Goal: Information Seeking & Learning: Learn about a topic

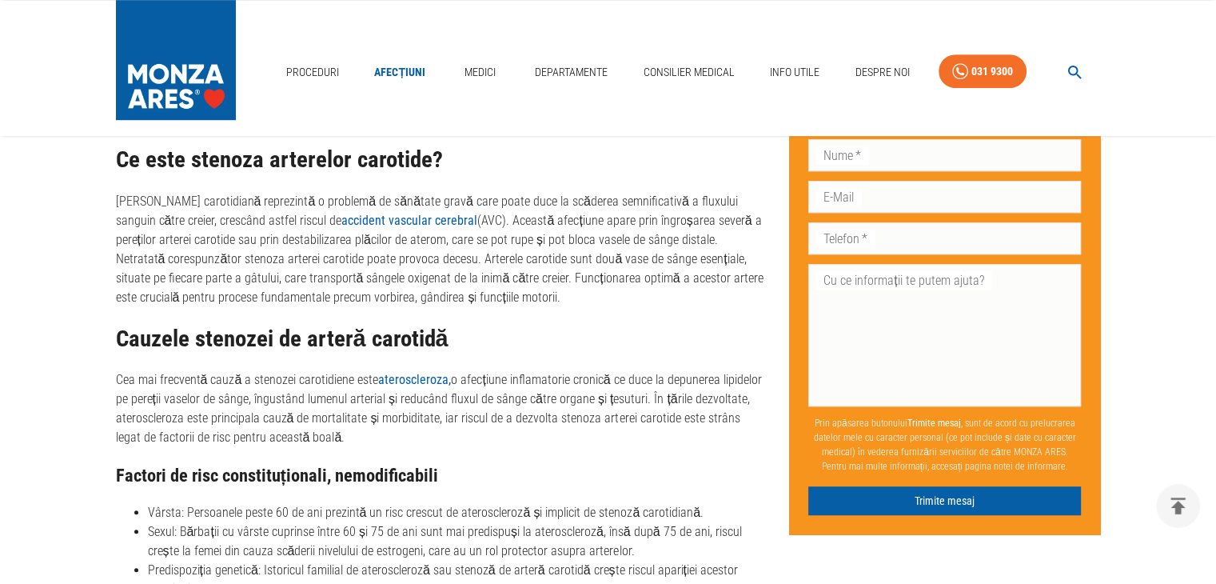
scroll to position [1018, 0]
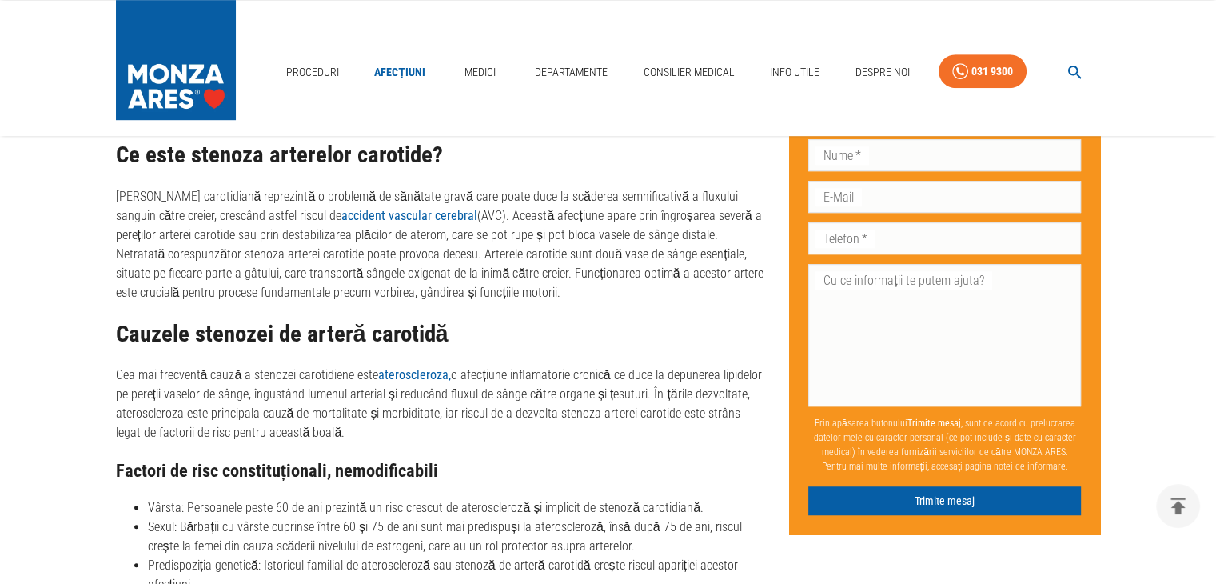
drag, startPoint x: 451, startPoint y: 289, endPoint x: 106, endPoint y: 194, distance: 358.3
copy p "[PERSON_NAME] carotidiană reprezintă o problemă de sănătate gravă care poate du…"
drag, startPoint x: 310, startPoint y: 431, endPoint x: 99, endPoint y: 323, distance: 237.1
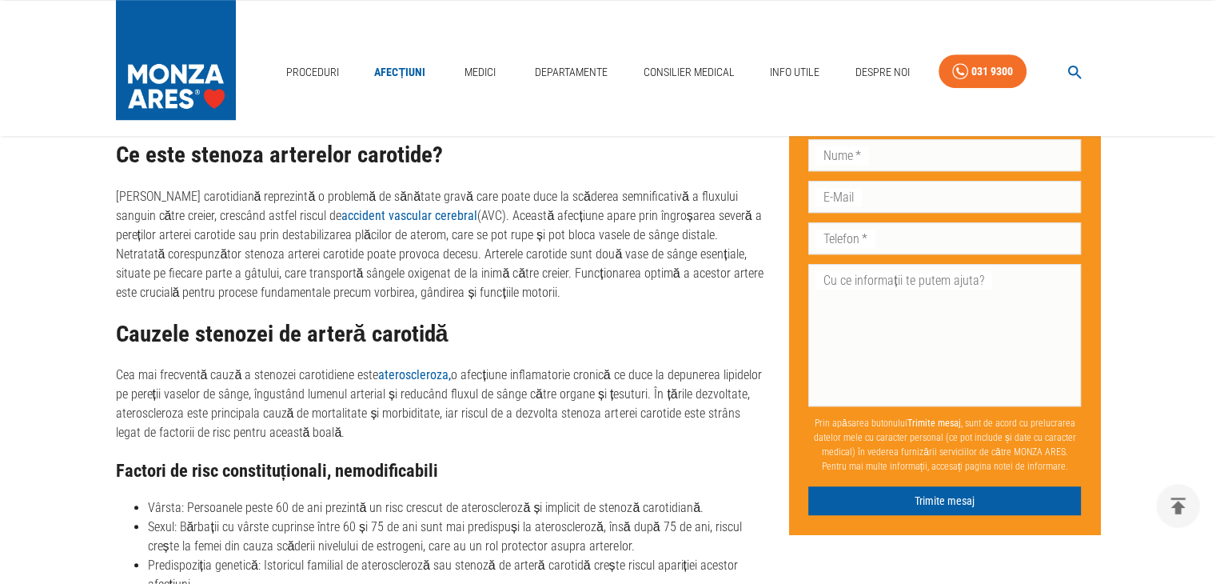
copy div "Cauzele stenozei de arteră carotidă Cea mai frecventă cauză a stenozei carotidi…"
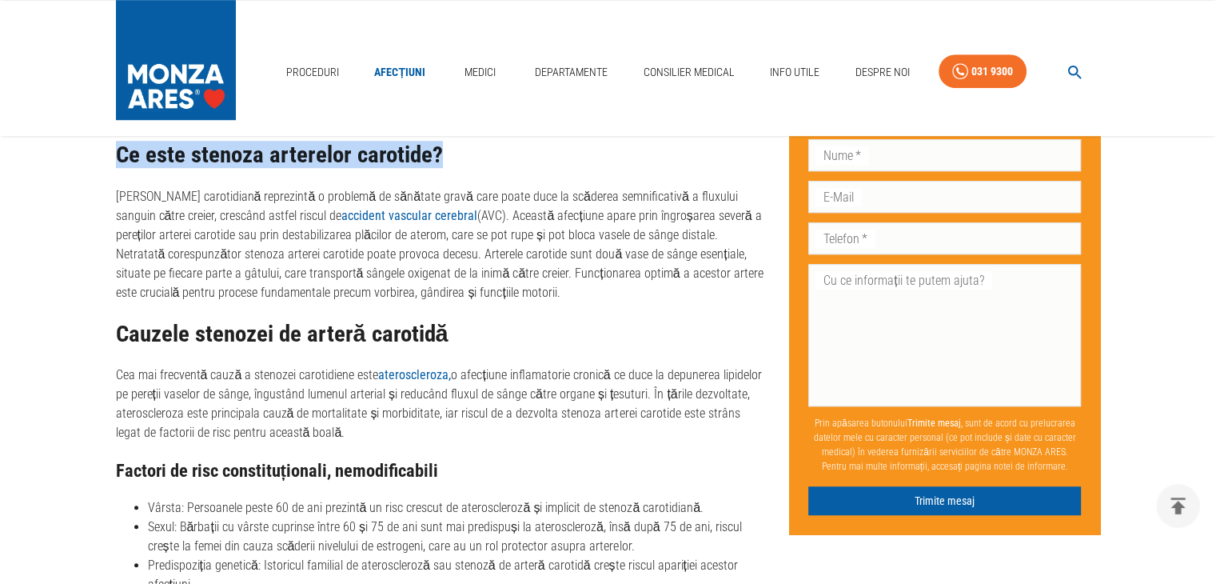
drag, startPoint x: 438, startPoint y: 151, endPoint x: 108, endPoint y: 149, distance: 330.3
copy h2 "Ce este stenoza arterelor carotide?"
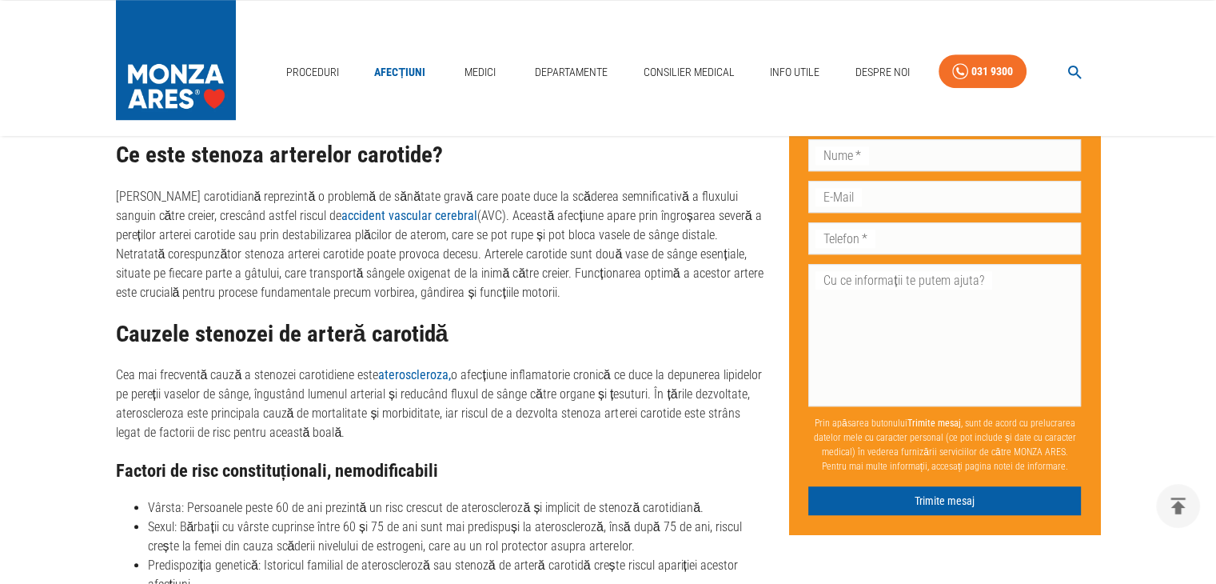
click at [497, 471] on h3 "Factori de risc constituționali, nemodificabili" at bounding box center [440, 471] width 648 height 20
drag, startPoint x: 447, startPoint y: 465, endPoint x: 100, endPoint y: 461, distance: 347.0
copy h3 "Factori de risc constituționali, nemodificabili"
click at [490, 545] on li "Sexul: Bărbații cu vârste cuprinse între 60 și 75 de ani sunt mai predispuși la…" at bounding box center [456, 536] width 617 height 38
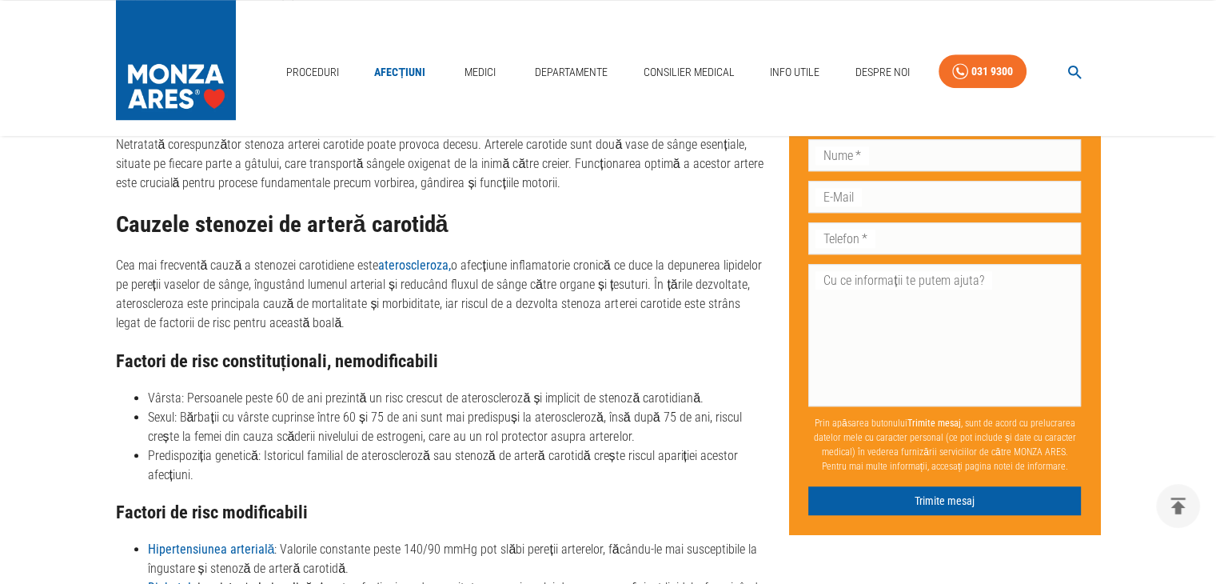
scroll to position [1132, 0]
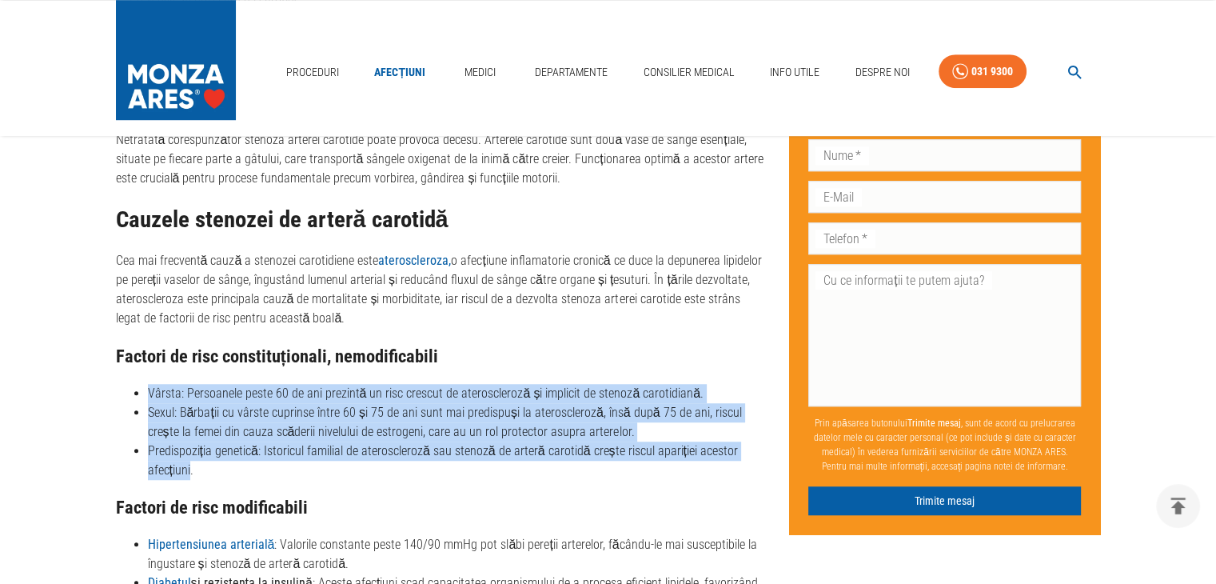
drag, startPoint x: 190, startPoint y: 468, endPoint x: 118, endPoint y: 393, distance: 104.6
click at [118, 393] on ul "Vârsta: Persoanele peste 60 de ani prezintă un risc crescut de ateroscleroză și…" at bounding box center [440, 432] width 648 height 96
copy ul "Vârsta: Persoanele peste 60 de ani prezintă un risc crescut de ateroscleroză și…"
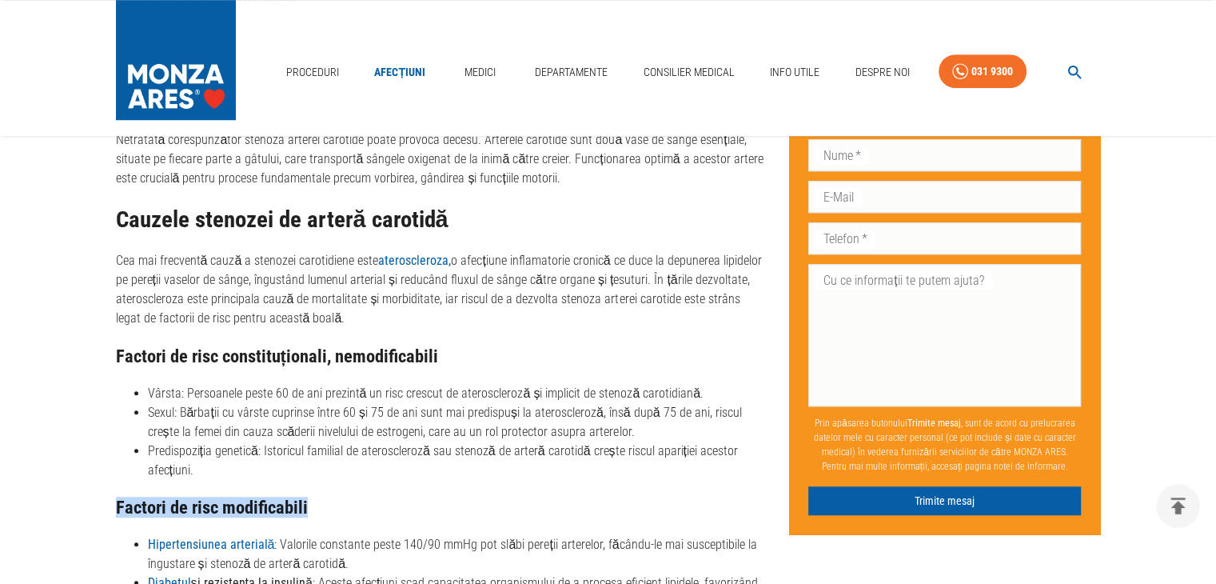
drag, startPoint x: 305, startPoint y: 506, endPoint x: 95, endPoint y: 497, distance: 210.5
copy h3 "Factori de risc modificabili"
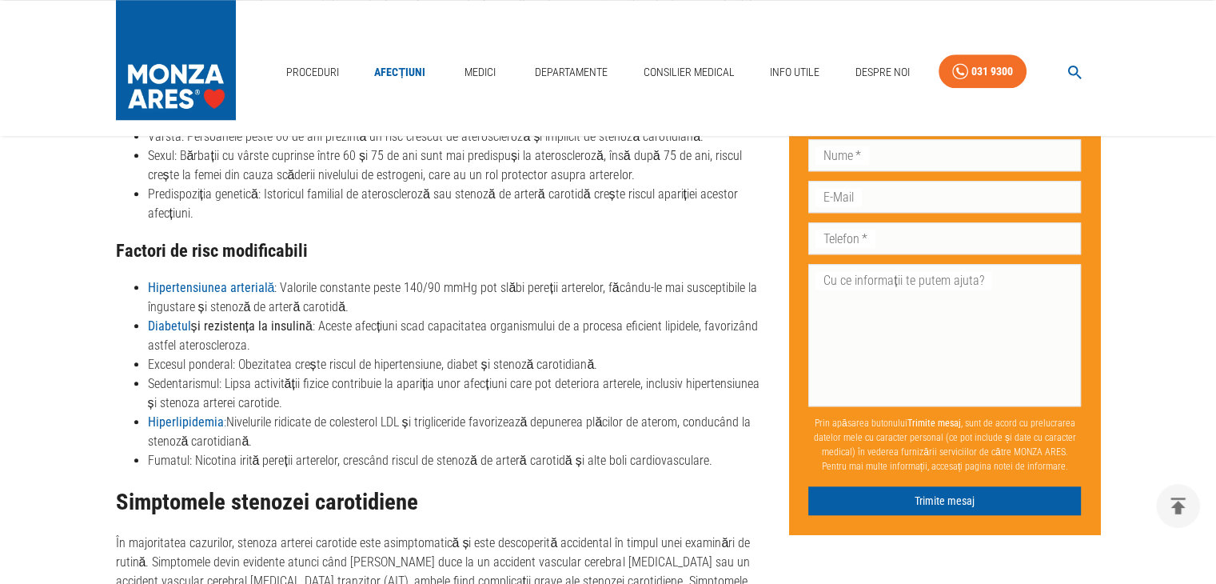
scroll to position [1404, 0]
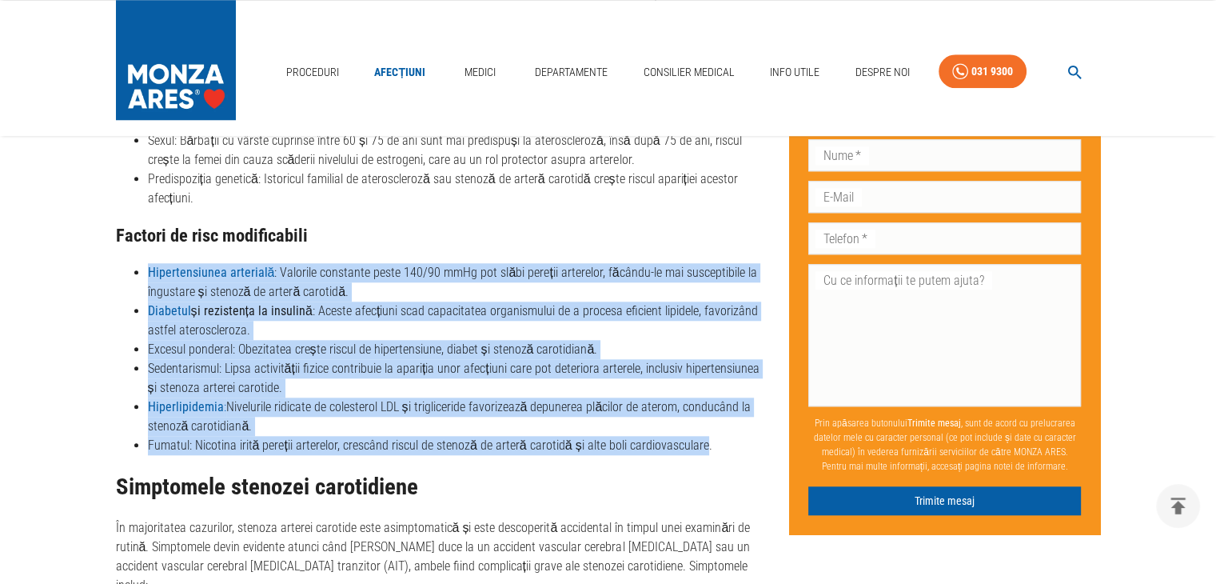
drag, startPoint x: 697, startPoint y: 445, endPoint x: 134, endPoint y: 270, distance: 590.3
click at [134, 270] on ul "Hipertensiunea arterială : Valorile constante peste 140/90 mmHg pot slăbi pereț…" at bounding box center [440, 359] width 648 height 192
copy ul "Hipertensiunea arterială : Valorile constante peste 140/90 mmHg pot slăbi pereț…"
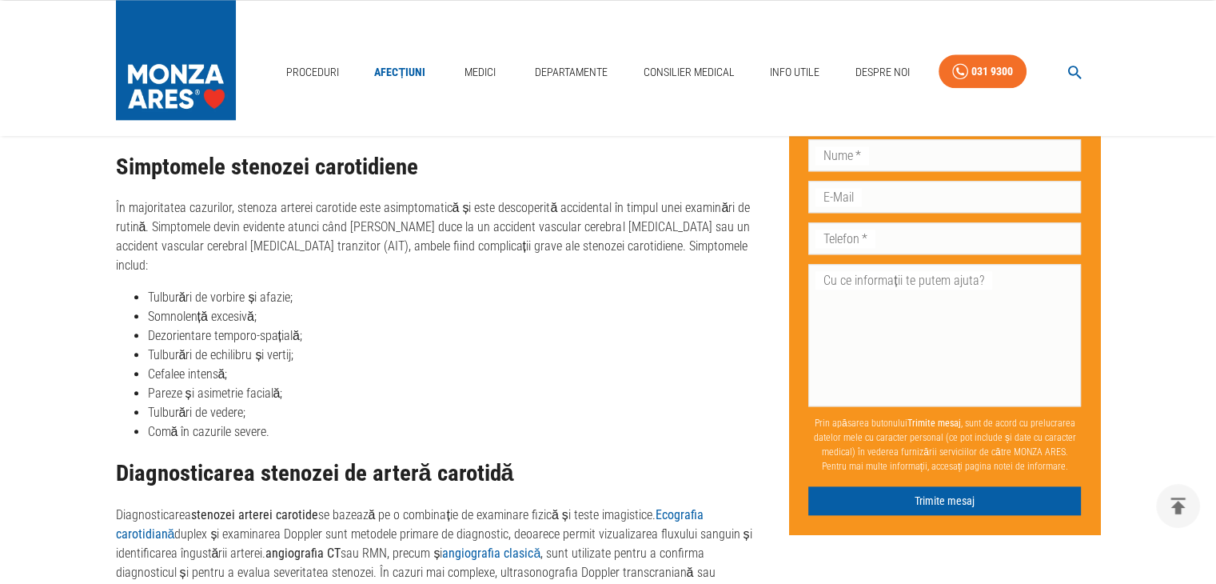
scroll to position [1730, 0]
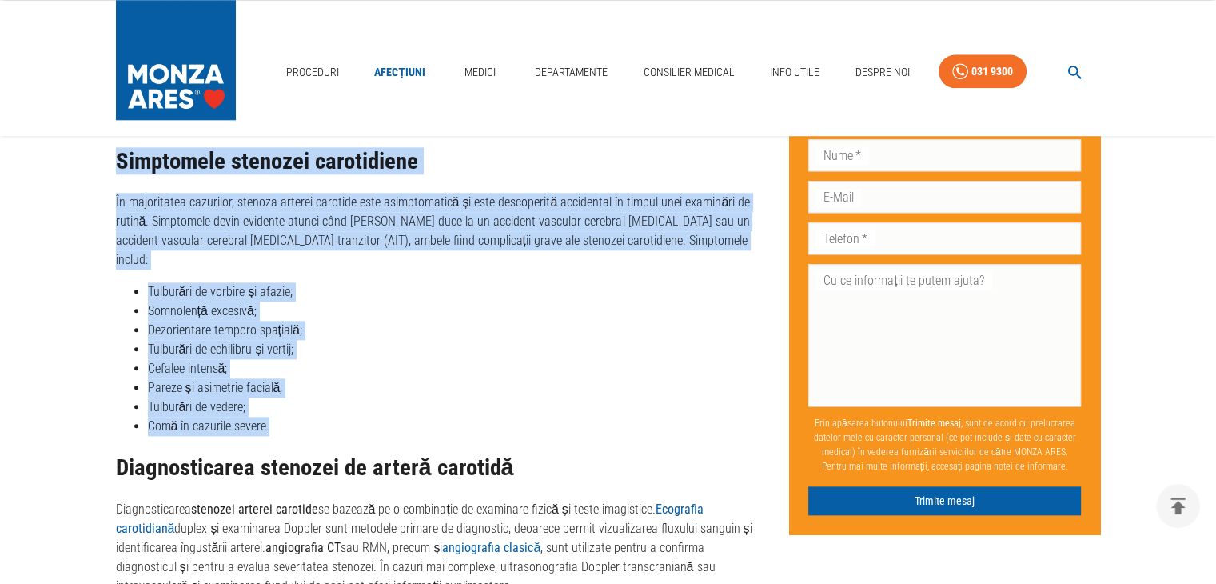
drag, startPoint x: 266, startPoint y: 404, endPoint x: 78, endPoint y: 171, distance: 299.6
click at [78, 171] on main "Acasă › Afecțiuni › Stenoza arterelor carotide - cauze, simptome tratament Sten…" at bounding box center [608, 454] width 1216 height 4048
copy div "Simptomele stenozei carotidiene În majoritatea cazurilor, stenoza arterei carot…"
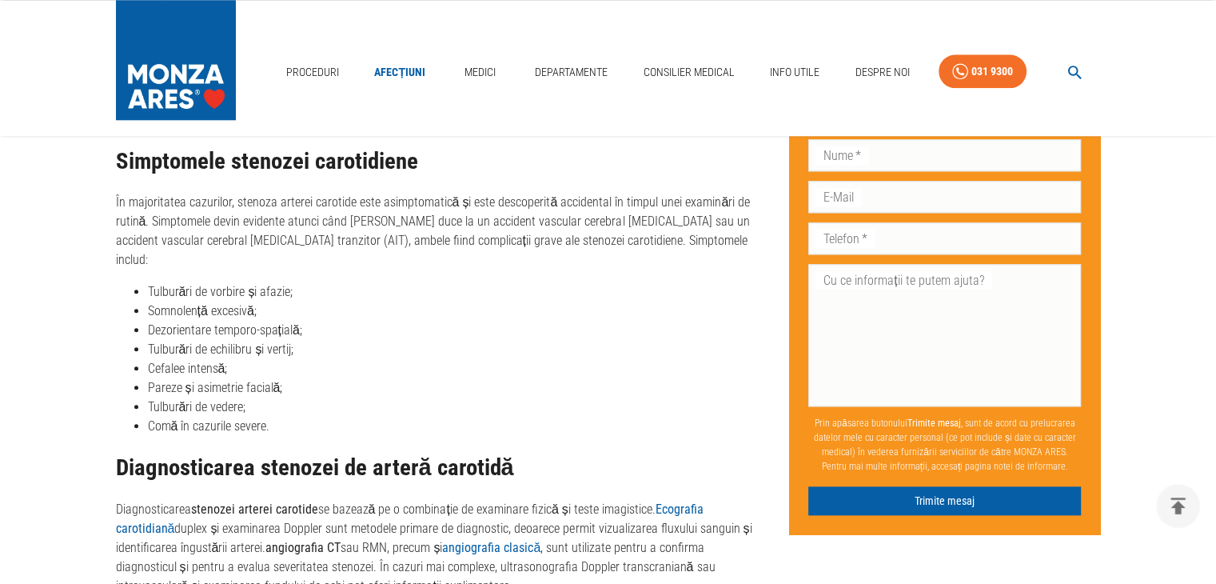
click at [732, 455] on h2 "Diagnosticarea stenozei de arteră carotidă" at bounding box center [440, 468] width 648 height 26
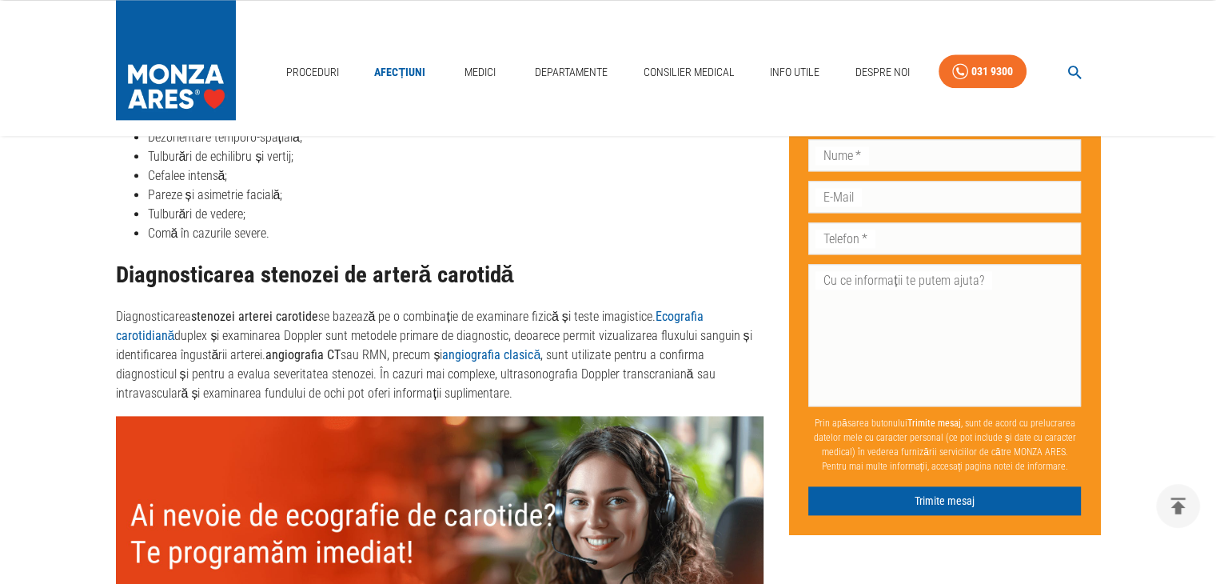
scroll to position [1891, 0]
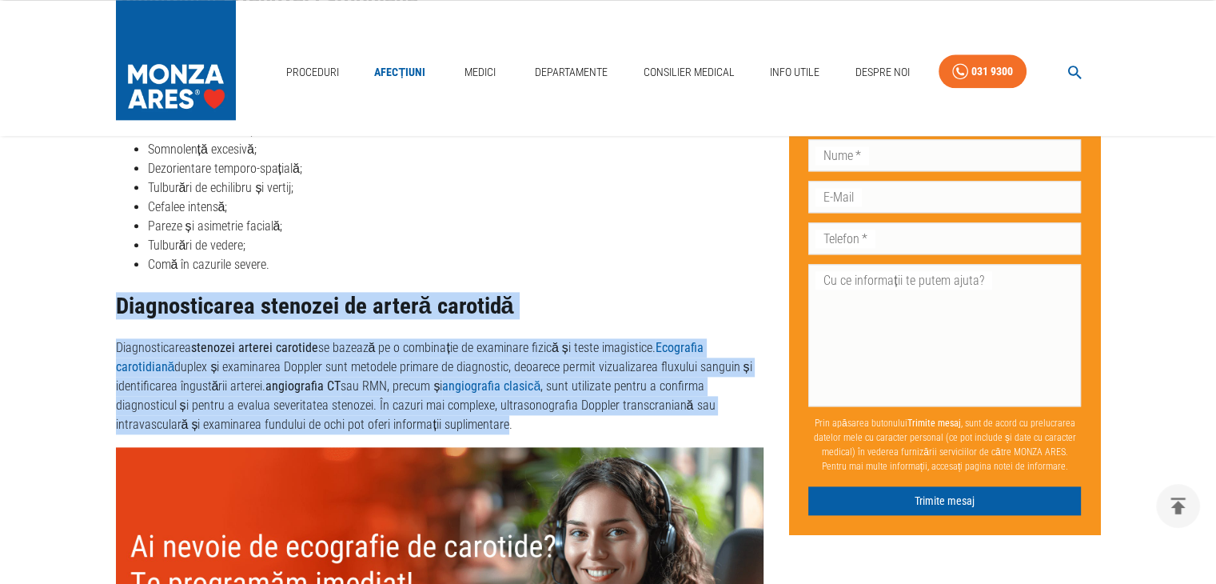
drag, startPoint x: 356, startPoint y: 403, endPoint x: 99, endPoint y: 276, distance: 286.4
click at [99, 276] on div "Stenoza arterelor carotide - cauze, simptome tratament Publicat: [DATE] Ultima …" at bounding box center [427, 299] width 674 height 4036
copy div "Diagnosticarea stenozei de arteră carotidă Diagnosticarea stenozei arterei caro…"
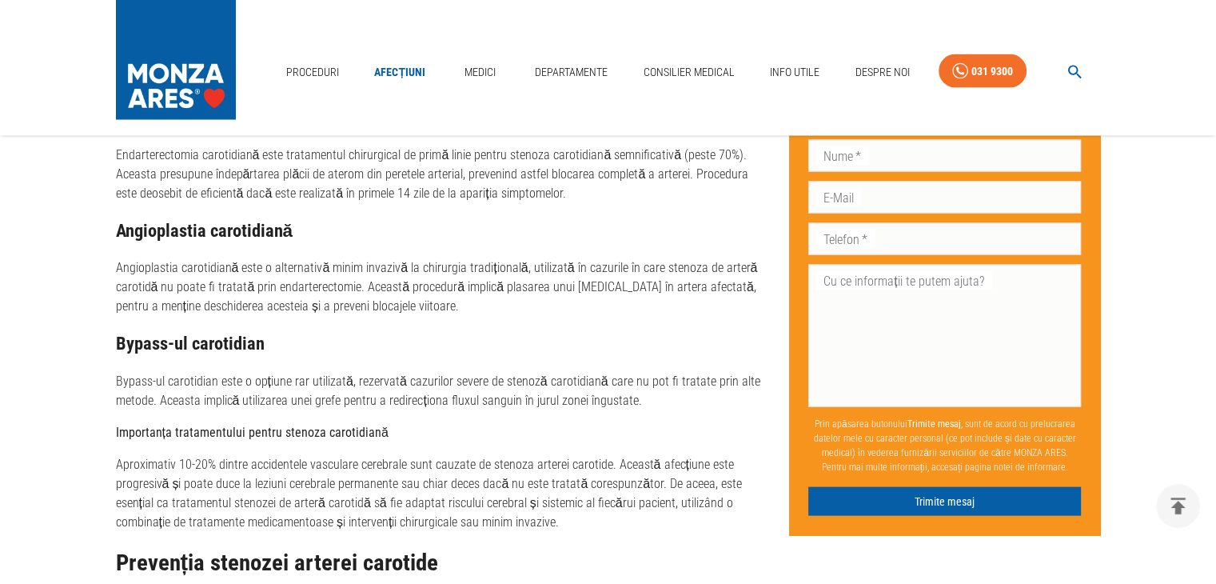
scroll to position [3071, 0]
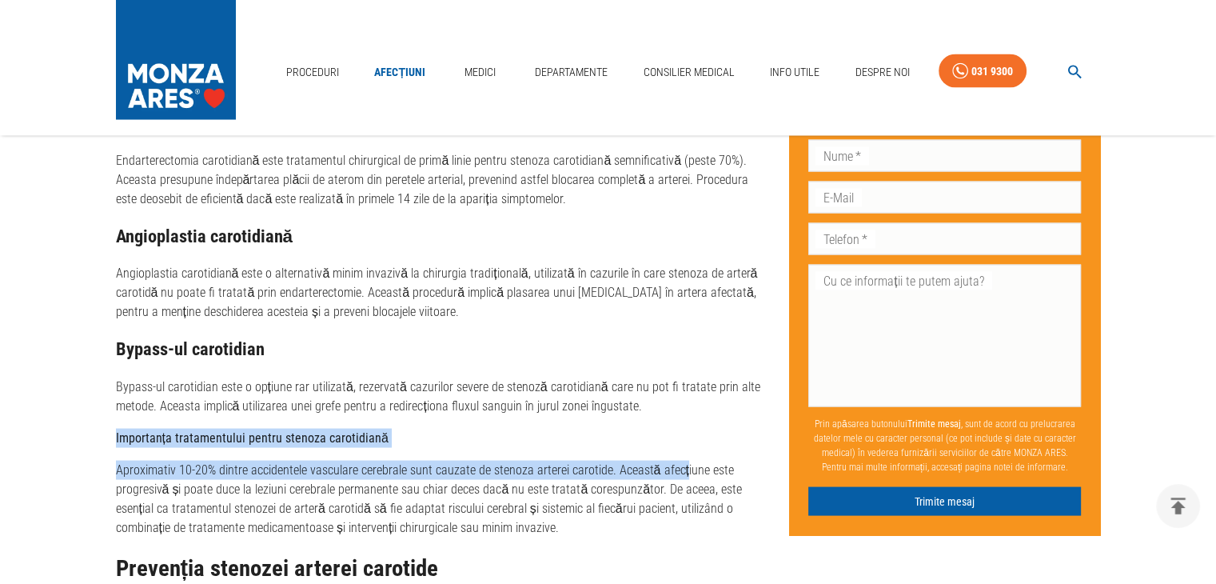
drag, startPoint x: 633, startPoint y: 411, endPoint x: 686, endPoint y: 486, distance: 91.8
click at [686, 486] on div "Tratamentul stenozei carotidiene Tratamentul stenozei arterei carotide variază …" at bounding box center [440, 510] width 648 height 1223
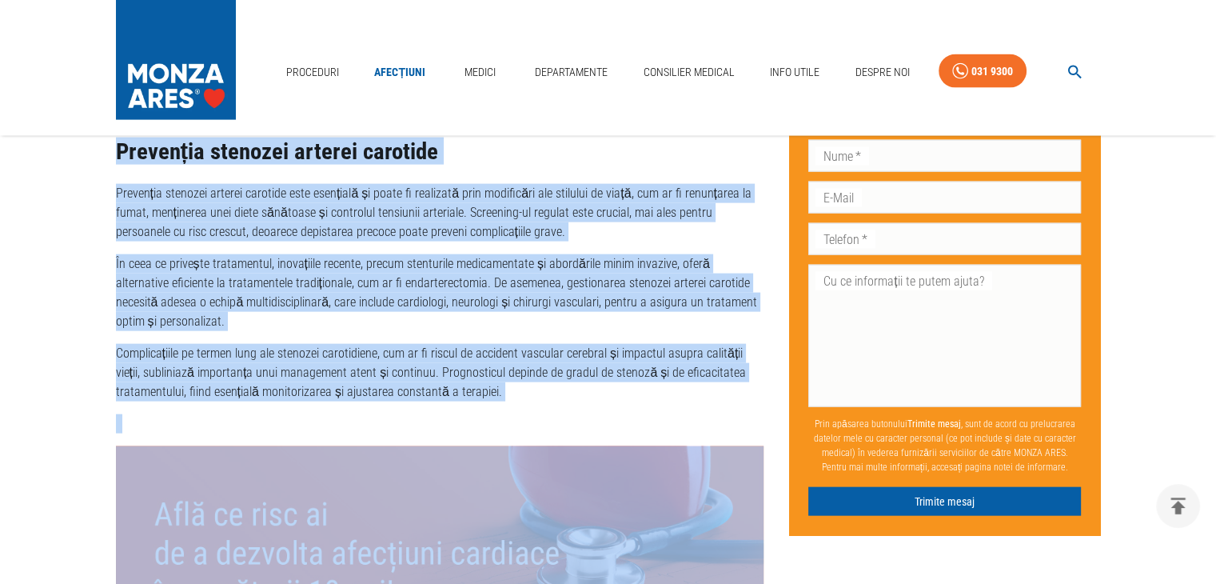
scroll to position [3491, 0]
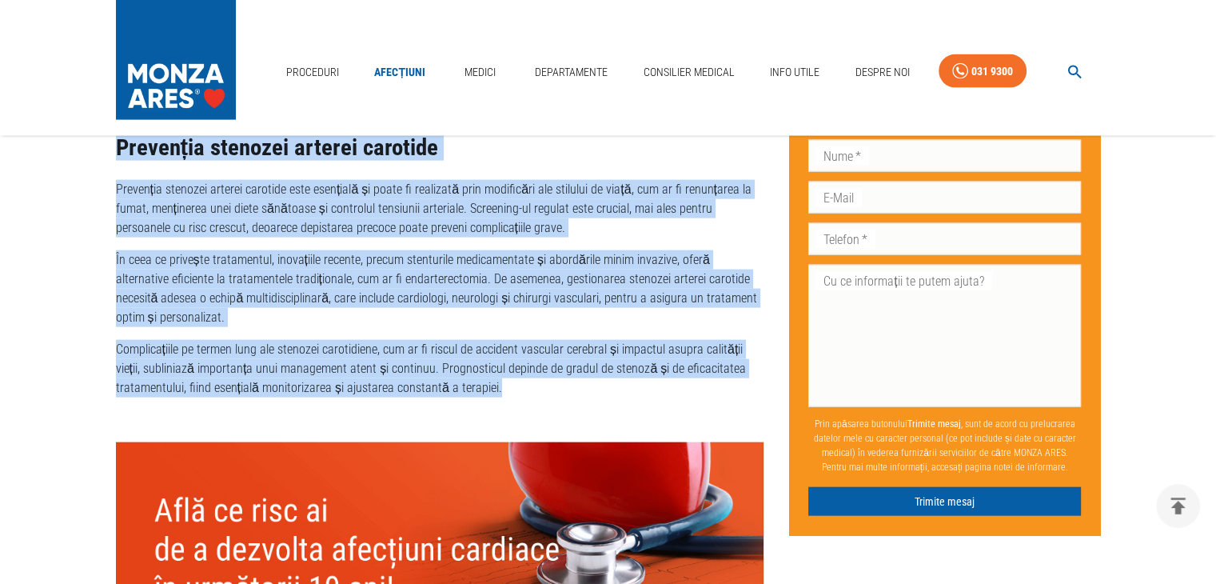
drag, startPoint x: 115, startPoint y: 159, endPoint x: 660, endPoint y: 398, distance: 595.4
click at [660, 398] on div "Tratamentul stenozei carotidiene Tratamentul stenozei arterei carotide variază …" at bounding box center [440, 90] width 648 height 1223
copy div "Loremipsumd sitametc adipiscinge Seddoeiusmo temporin utlabor etdolore magnaal …"
click at [711, 148] on h2 "Prevenția stenozei arterei carotide" at bounding box center [440, 148] width 648 height 26
